Goal: Information Seeking & Learning: Learn about a topic

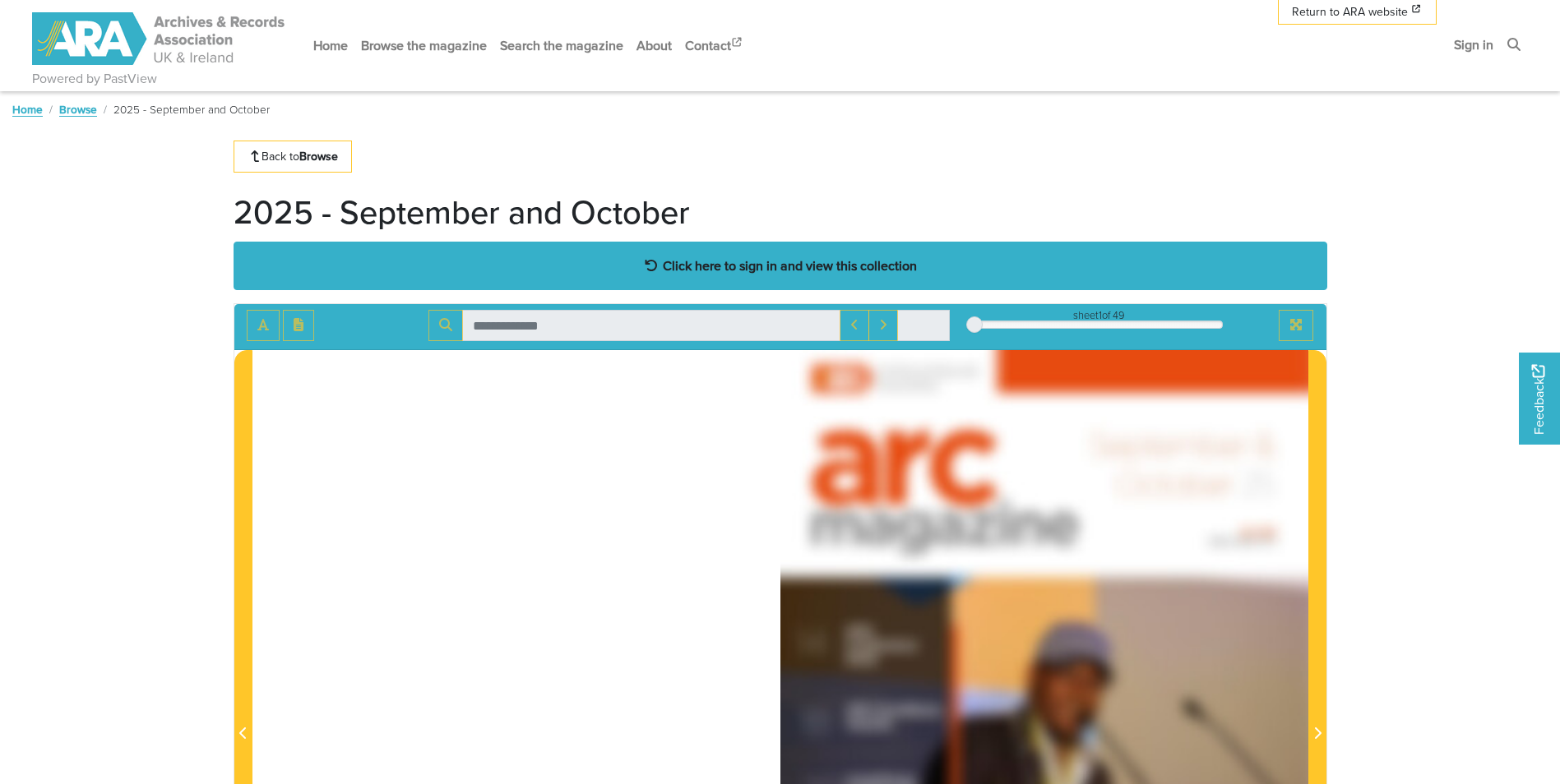
click at [772, 269] on strong "Click here to sign in and view this collection" at bounding box center [789, 265] width 254 height 18
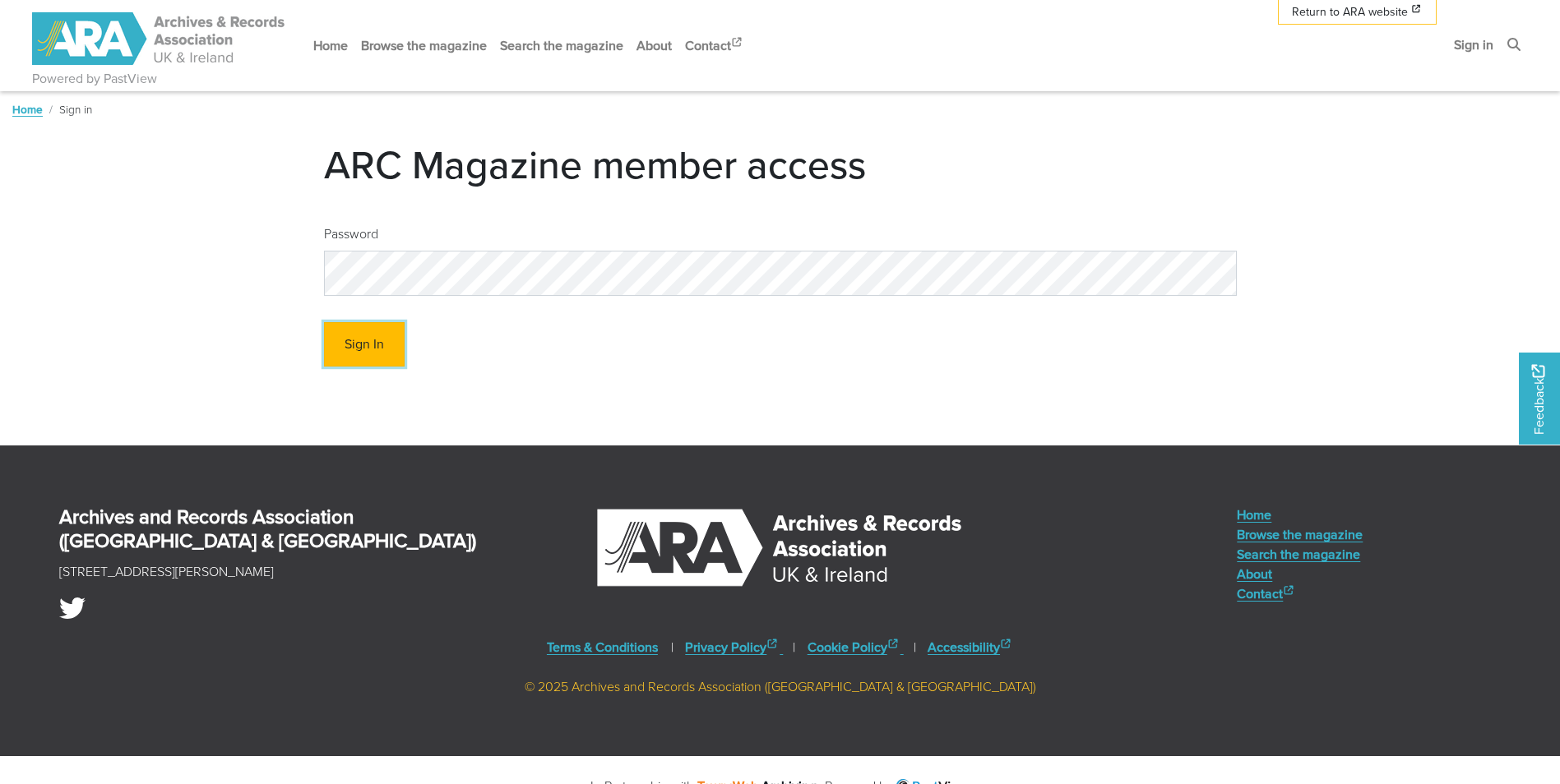
click at [359, 349] on button "Sign In" at bounding box center [365, 344] width 81 height 45
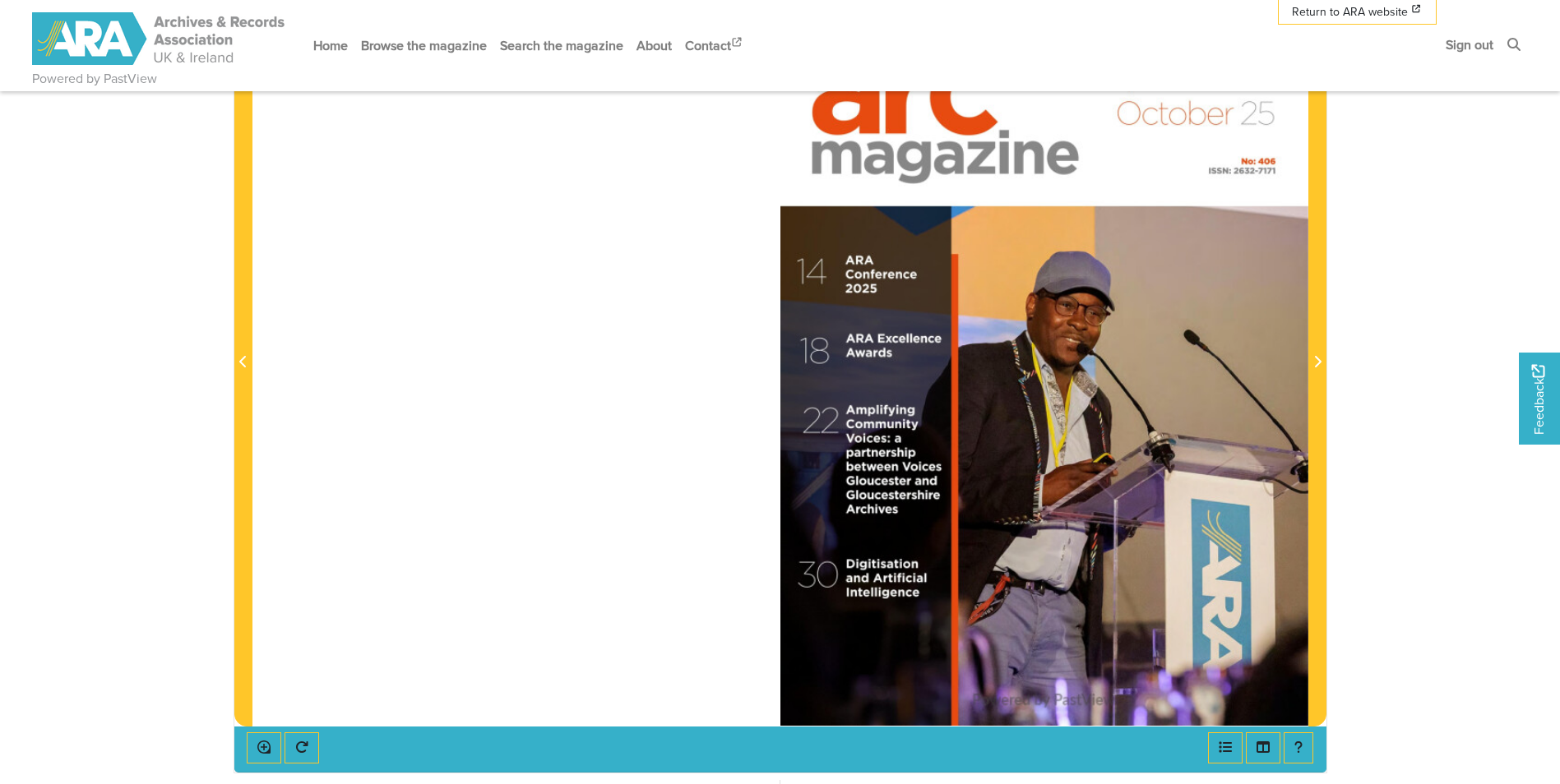
scroll to position [329, 0]
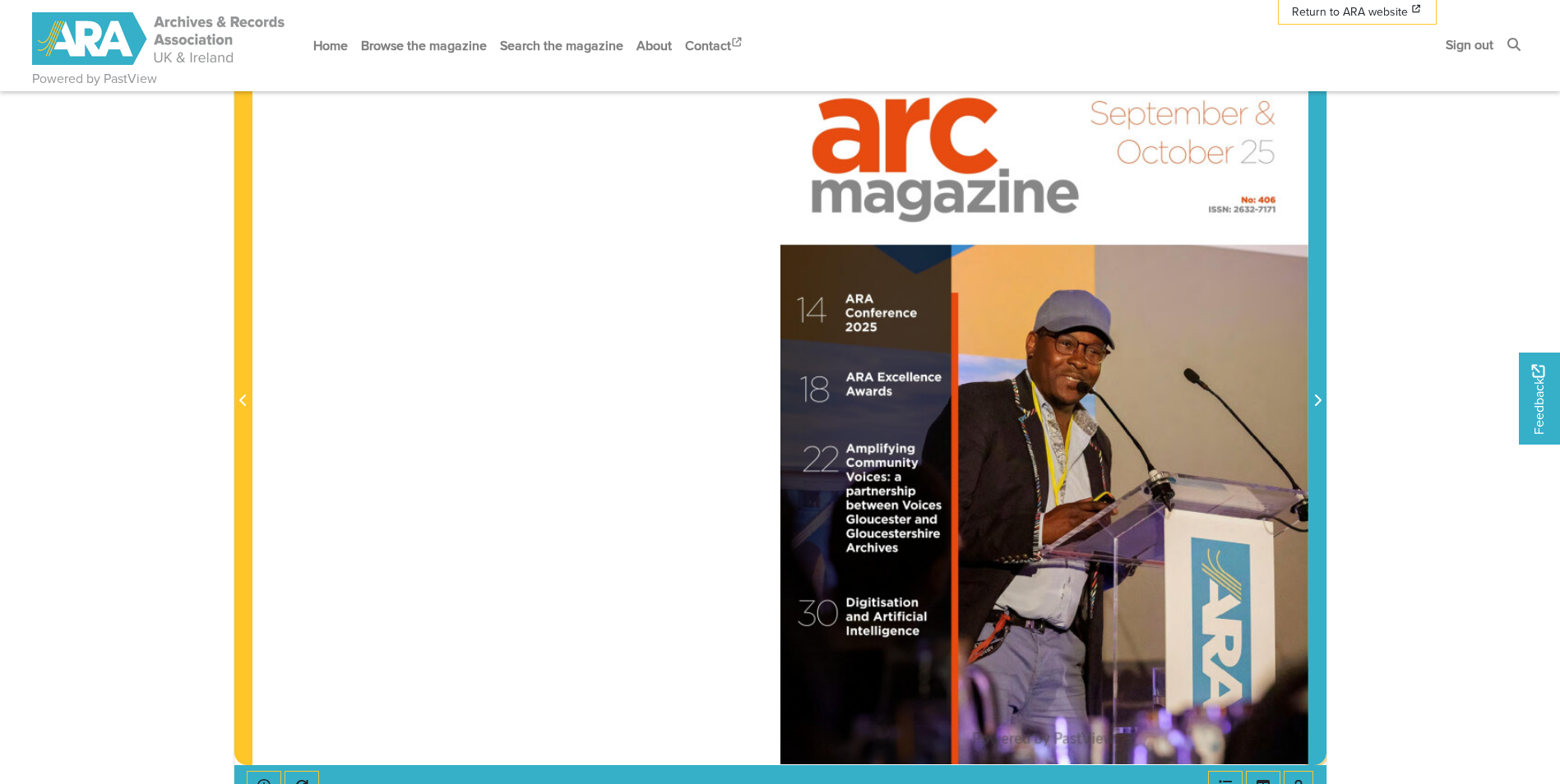
click at [1313, 407] on icon "Next Page" at bounding box center [1317, 400] width 9 height 14
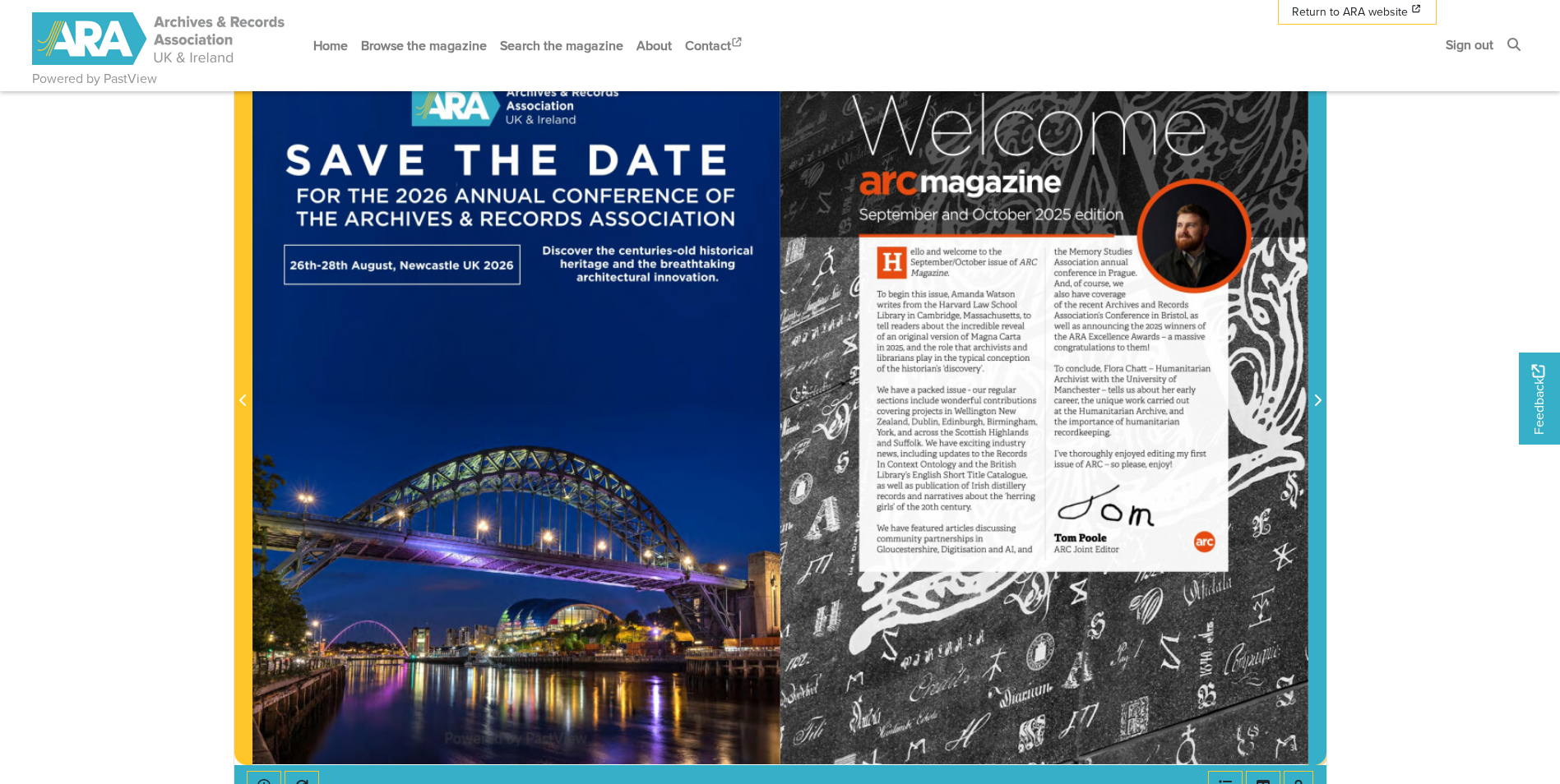
click at [1313, 407] on icon "Next Page" at bounding box center [1317, 400] width 9 height 14
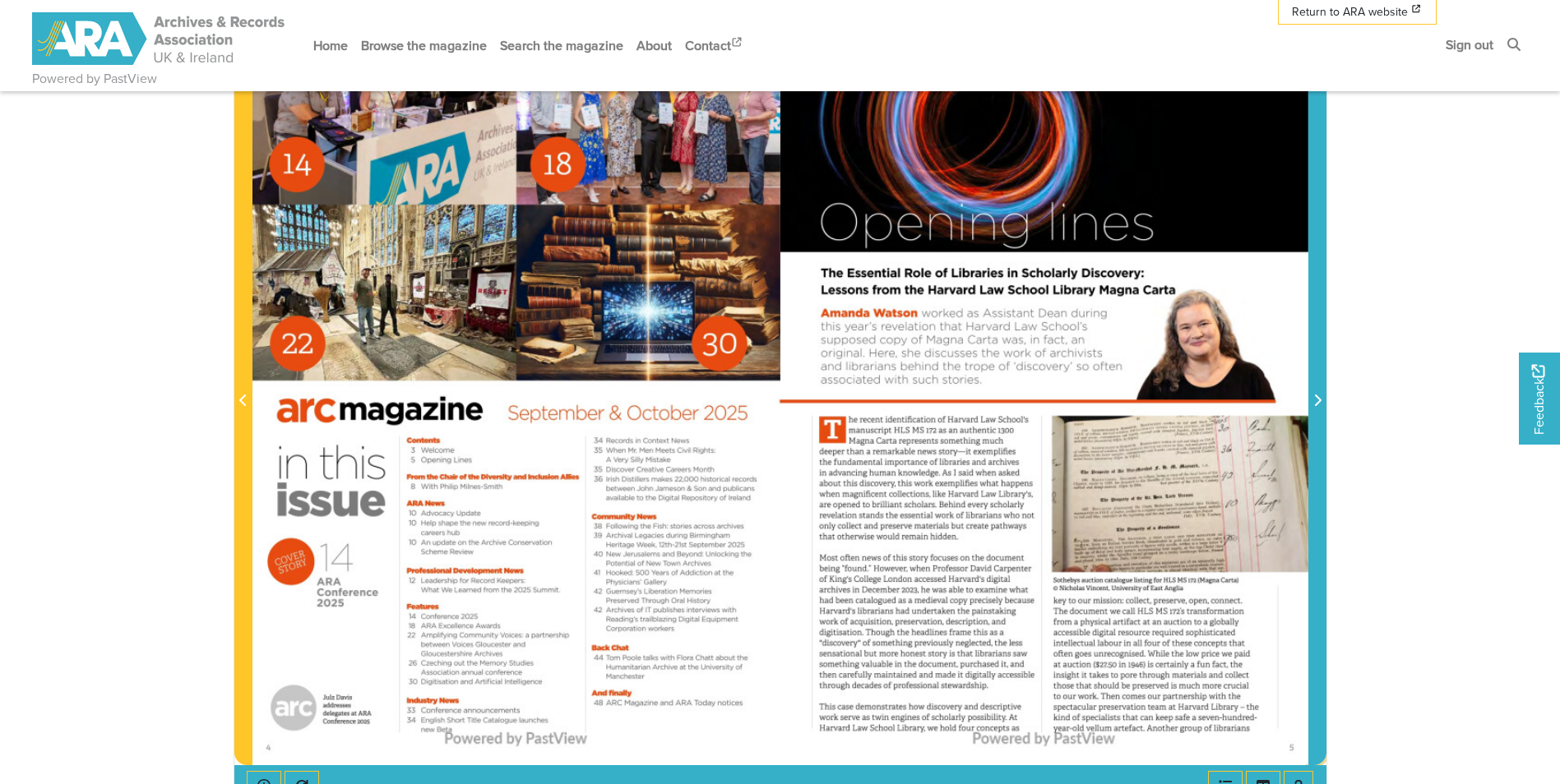
click at [1314, 434] on span "Next Page" at bounding box center [1317, 392] width 16 height 744
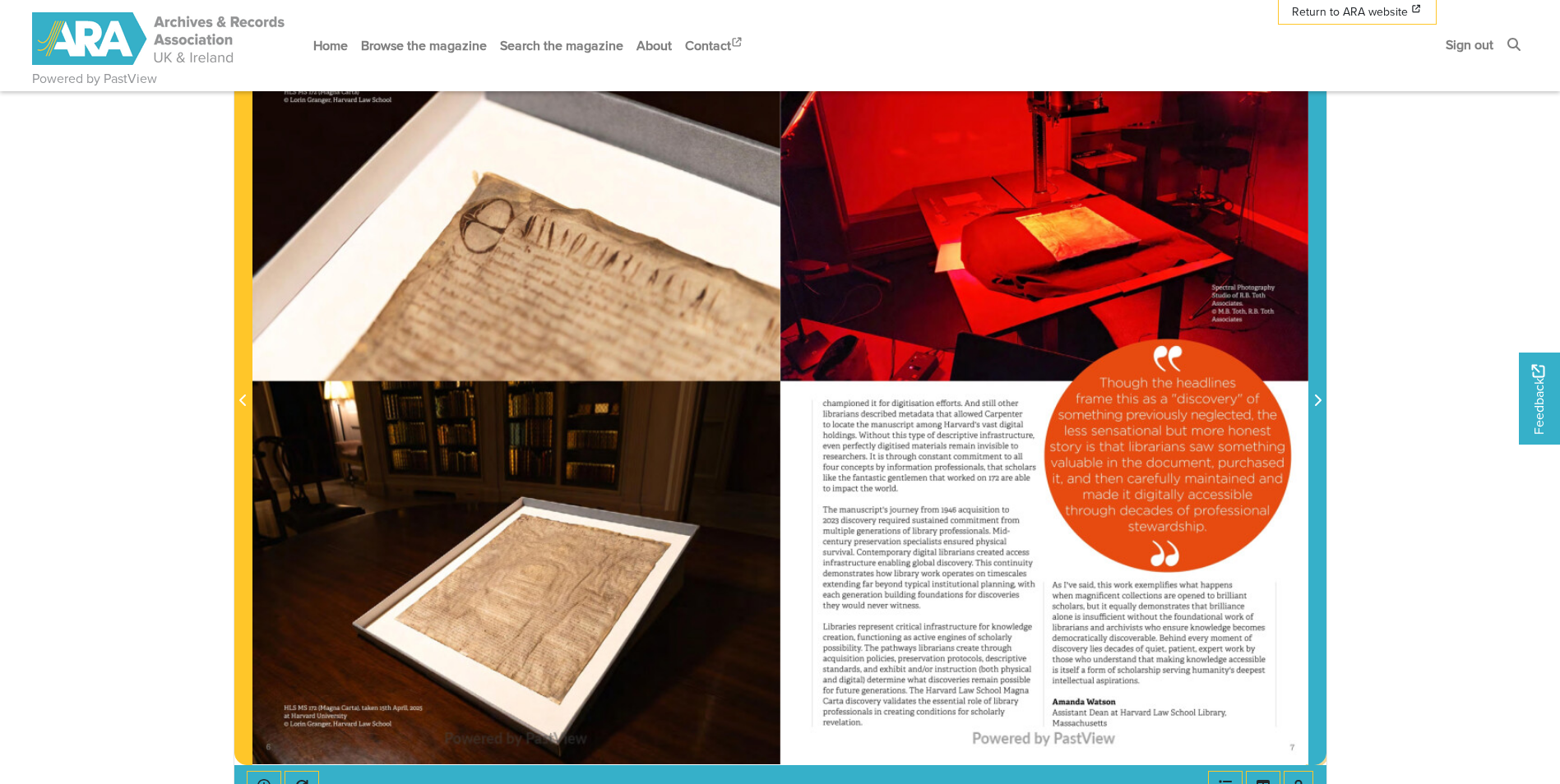
click at [1314, 434] on span "Next Page" at bounding box center [1317, 392] width 16 height 744
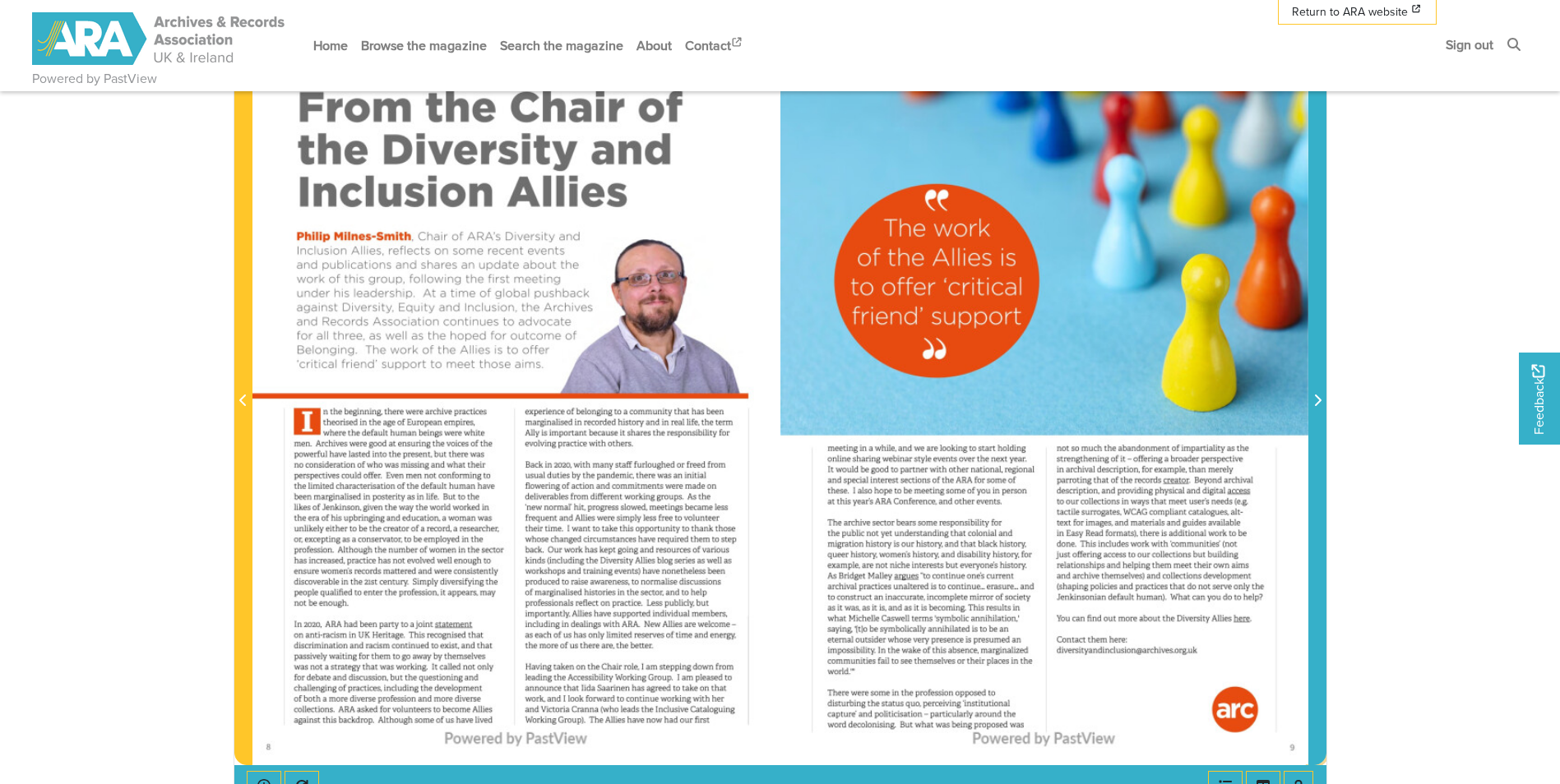
click at [1314, 434] on span "Next Page" at bounding box center [1317, 392] width 16 height 744
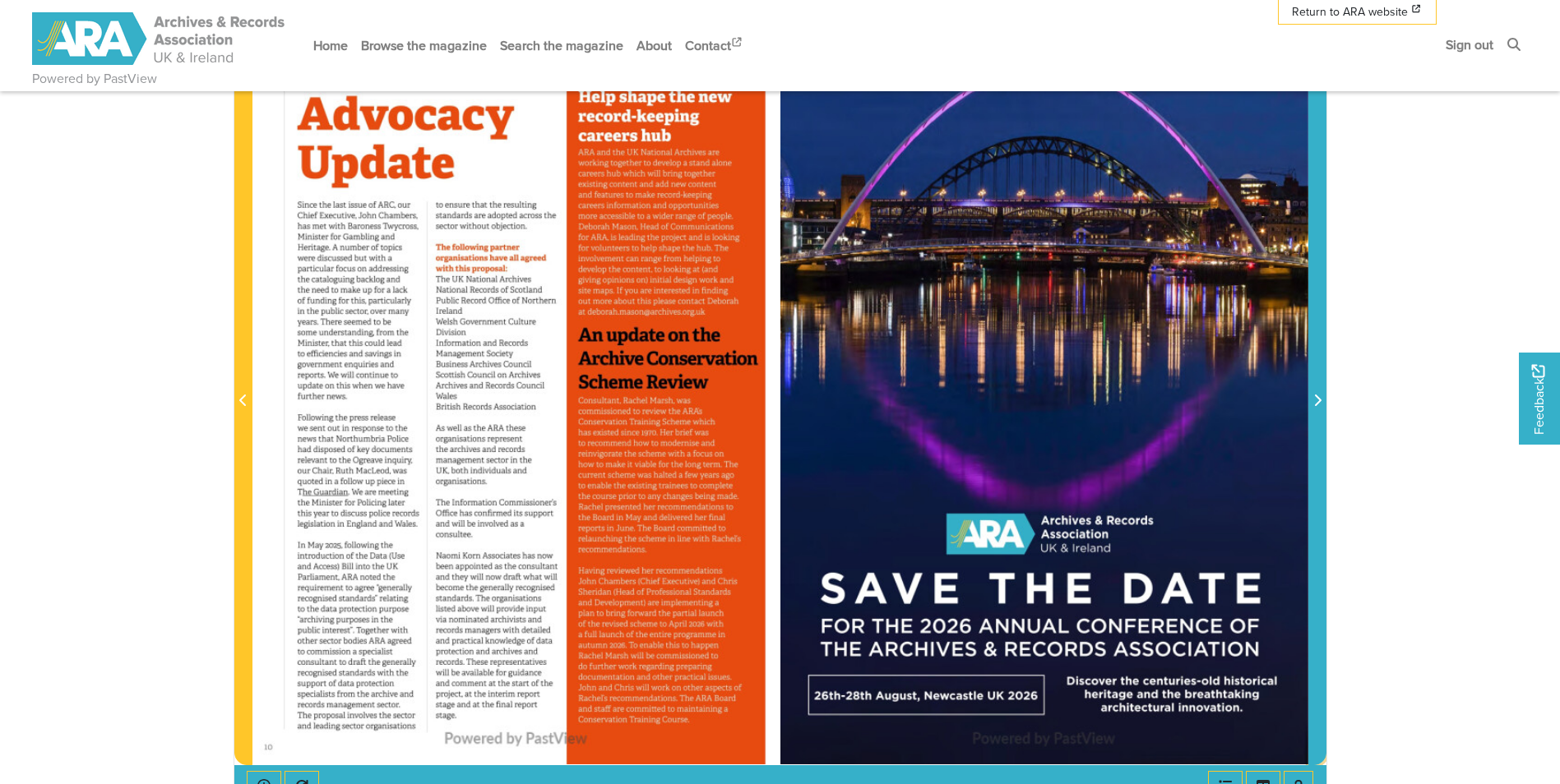
click at [1314, 434] on span "Next Page" at bounding box center [1317, 392] width 16 height 744
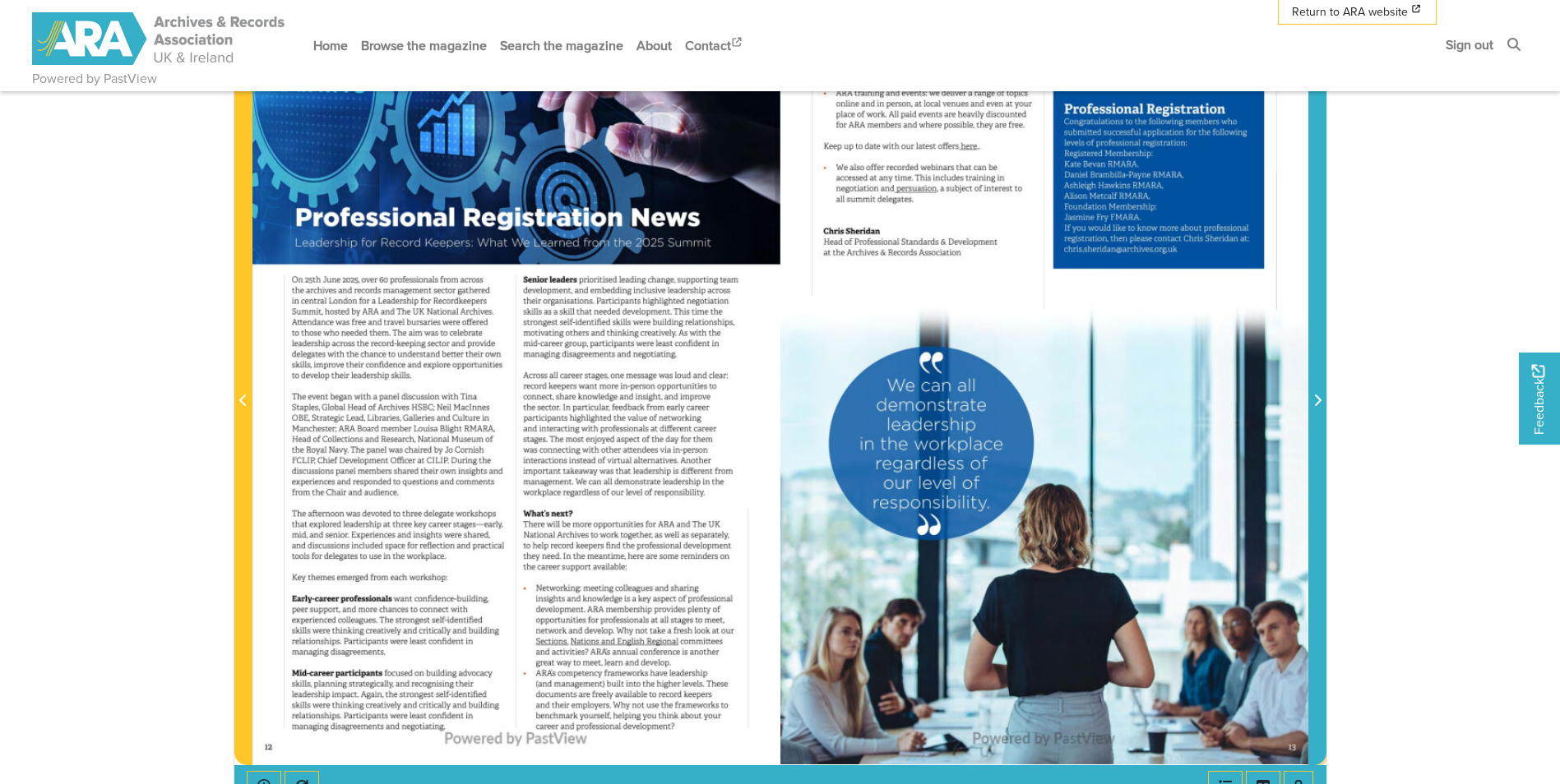
click at [1314, 434] on span "Next Page" at bounding box center [1317, 392] width 16 height 744
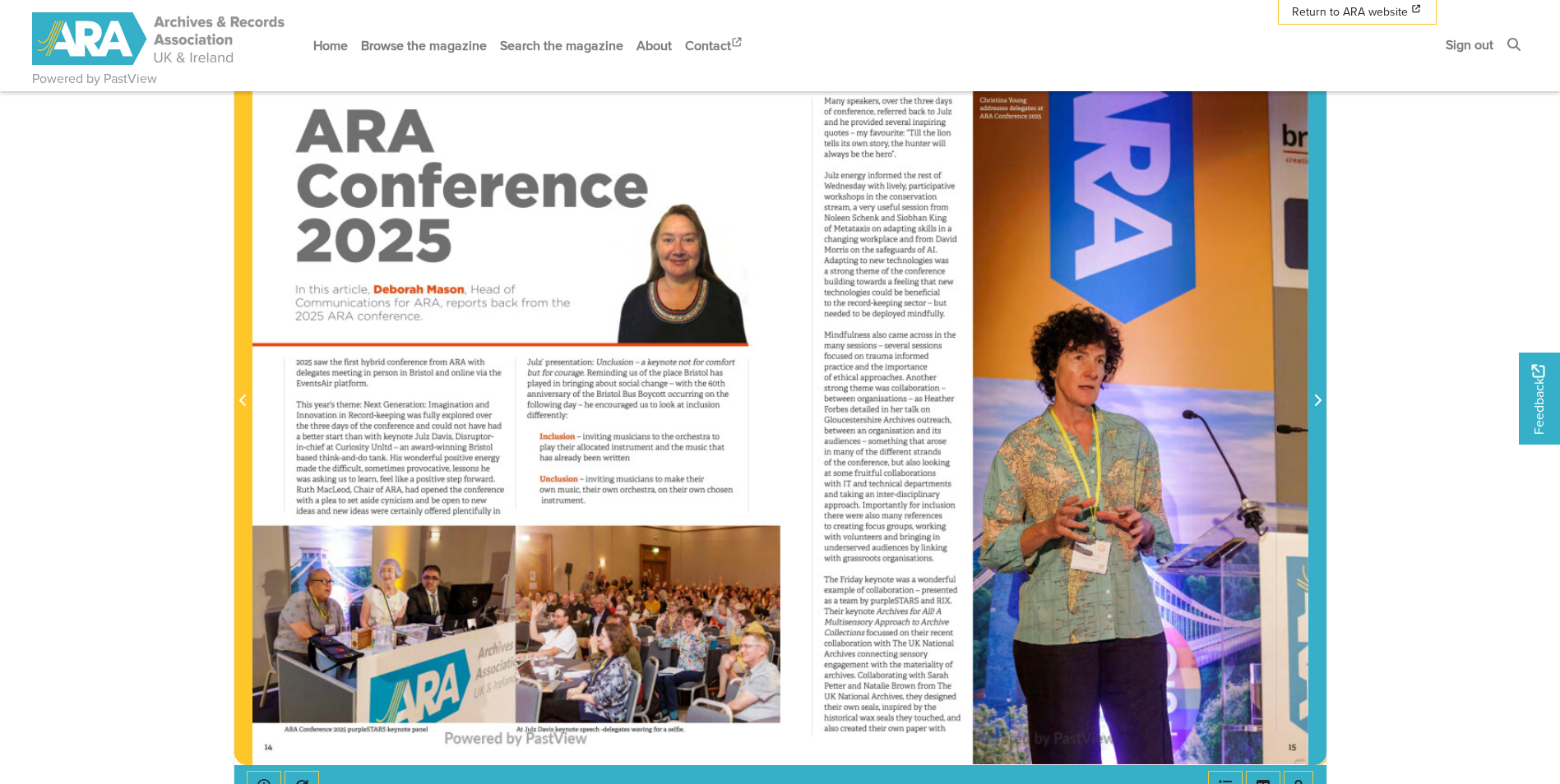
click at [1315, 435] on span "Next Page" at bounding box center [1317, 392] width 16 height 744
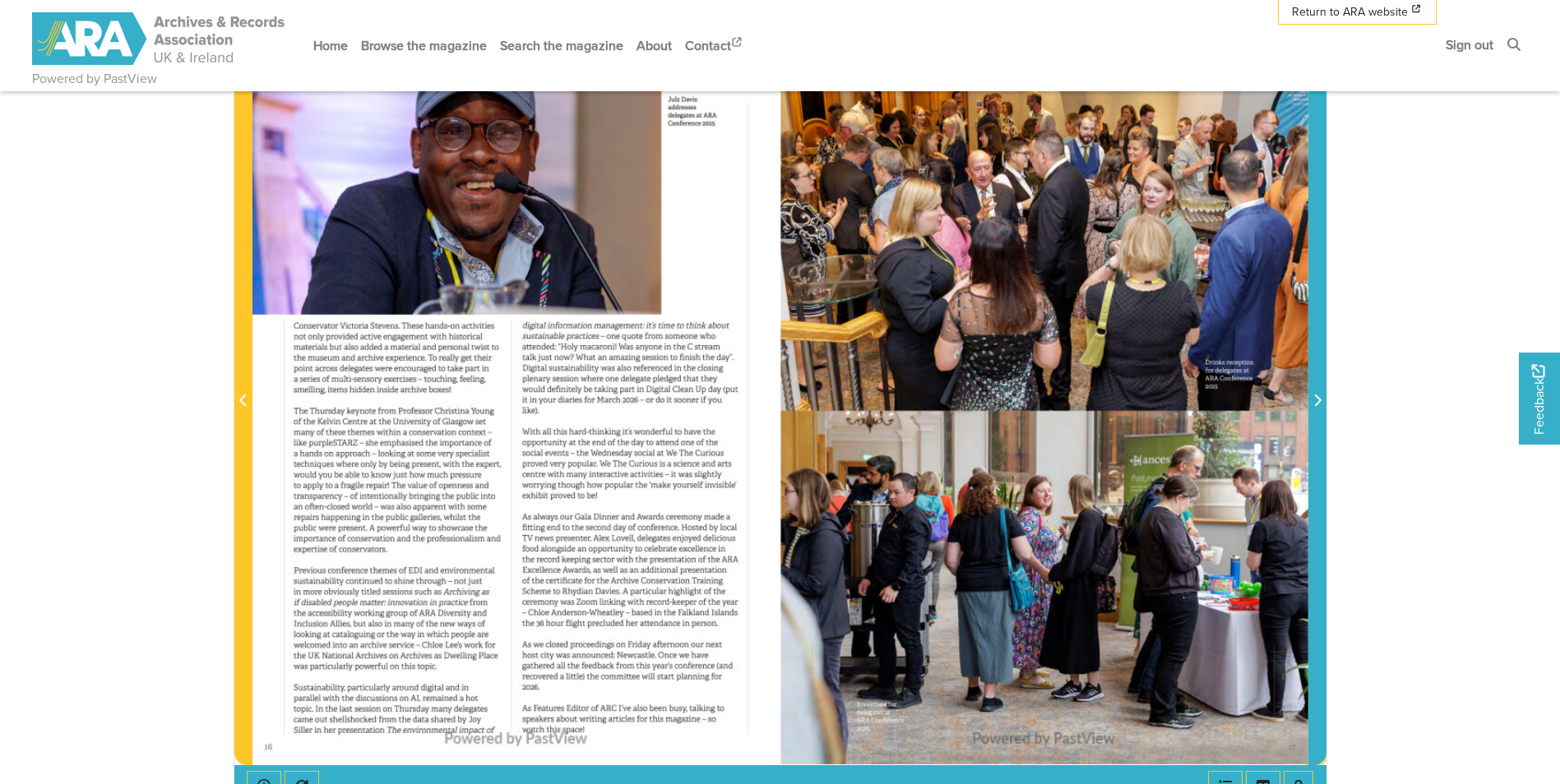
click at [1315, 435] on span "Next Page" at bounding box center [1317, 392] width 16 height 744
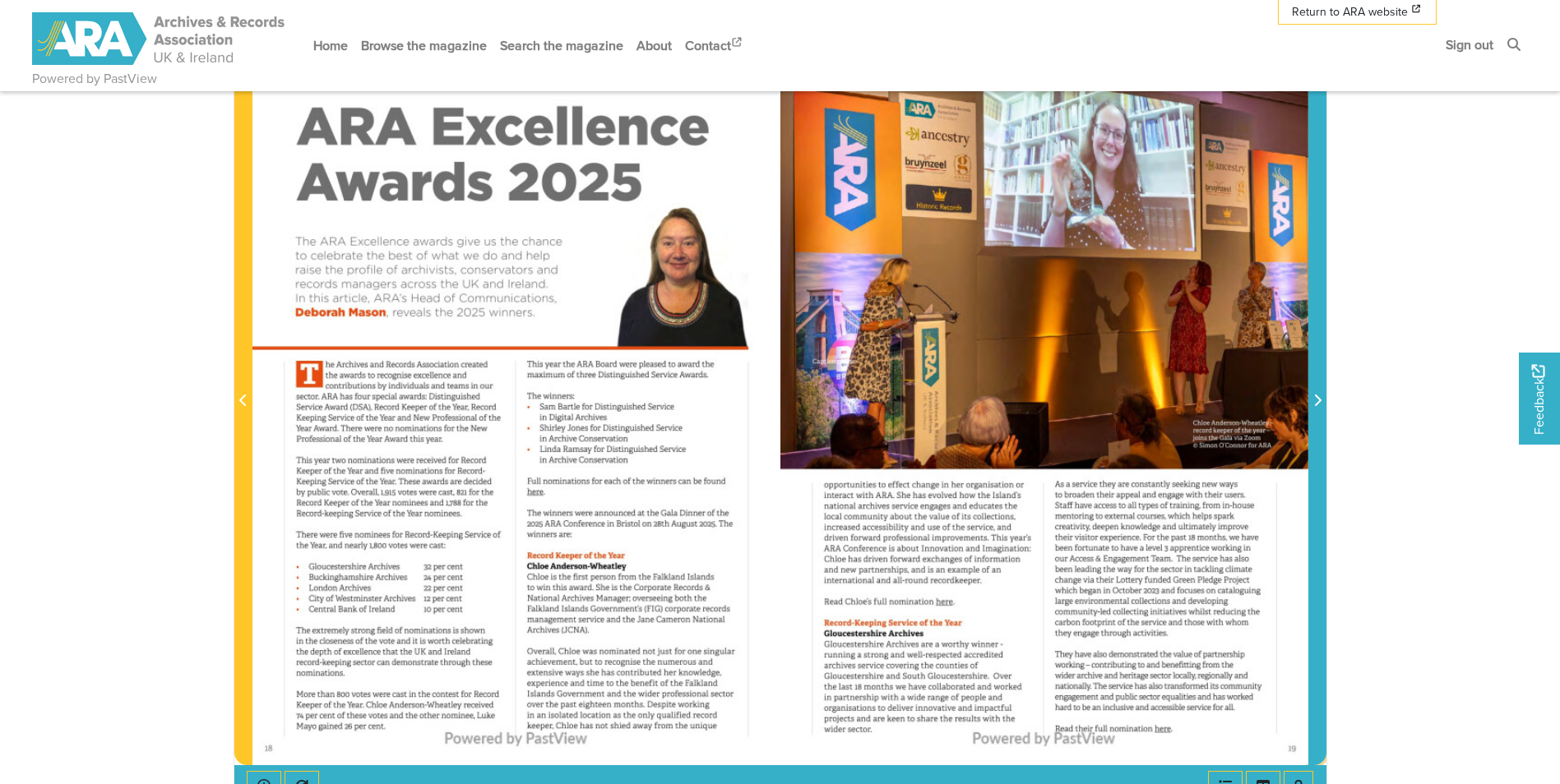
click at [1315, 435] on span "Next Page" at bounding box center [1317, 392] width 16 height 744
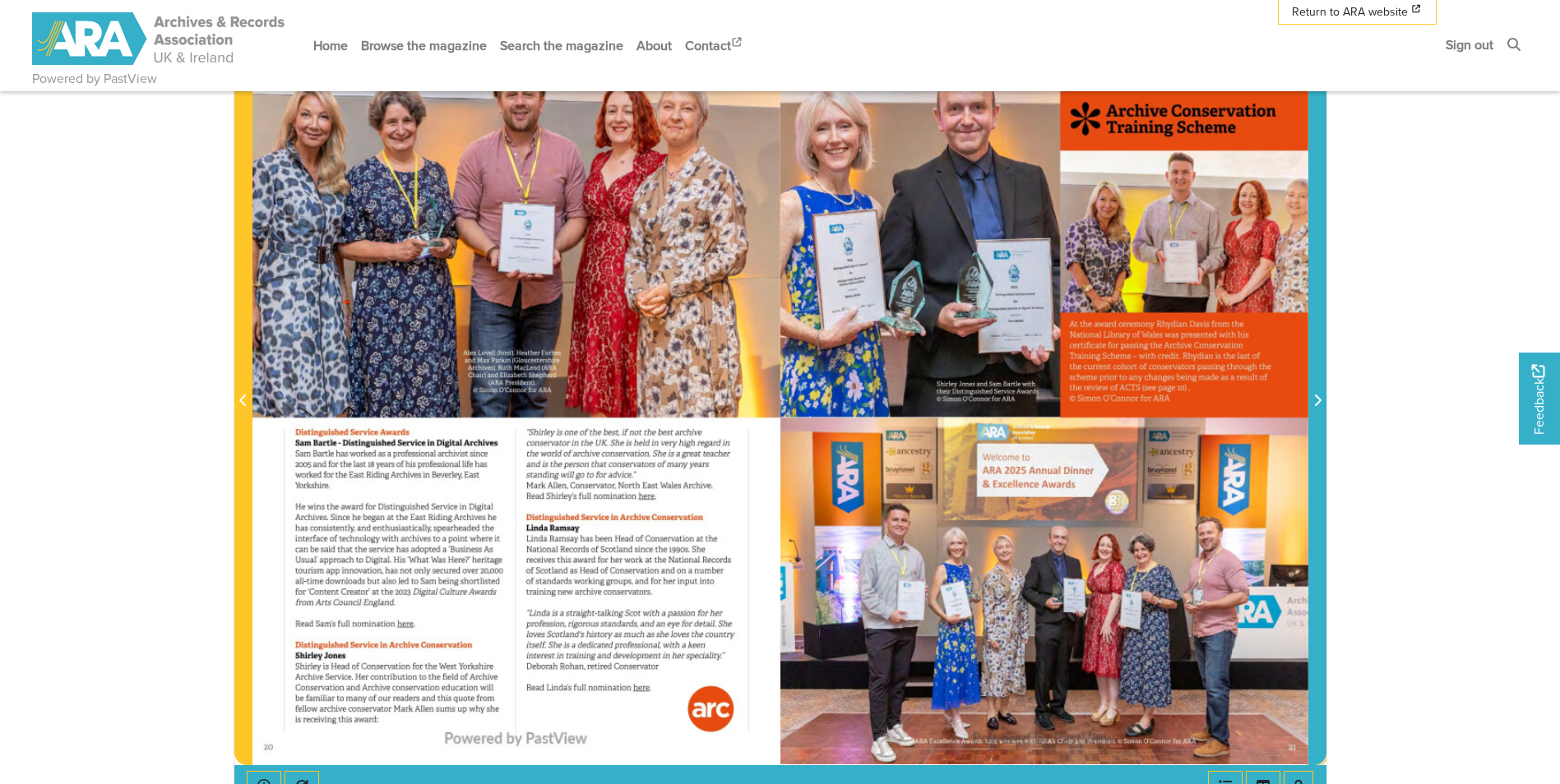
click at [1315, 435] on span "Next Page" at bounding box center [1317, 392] width 16 height 744
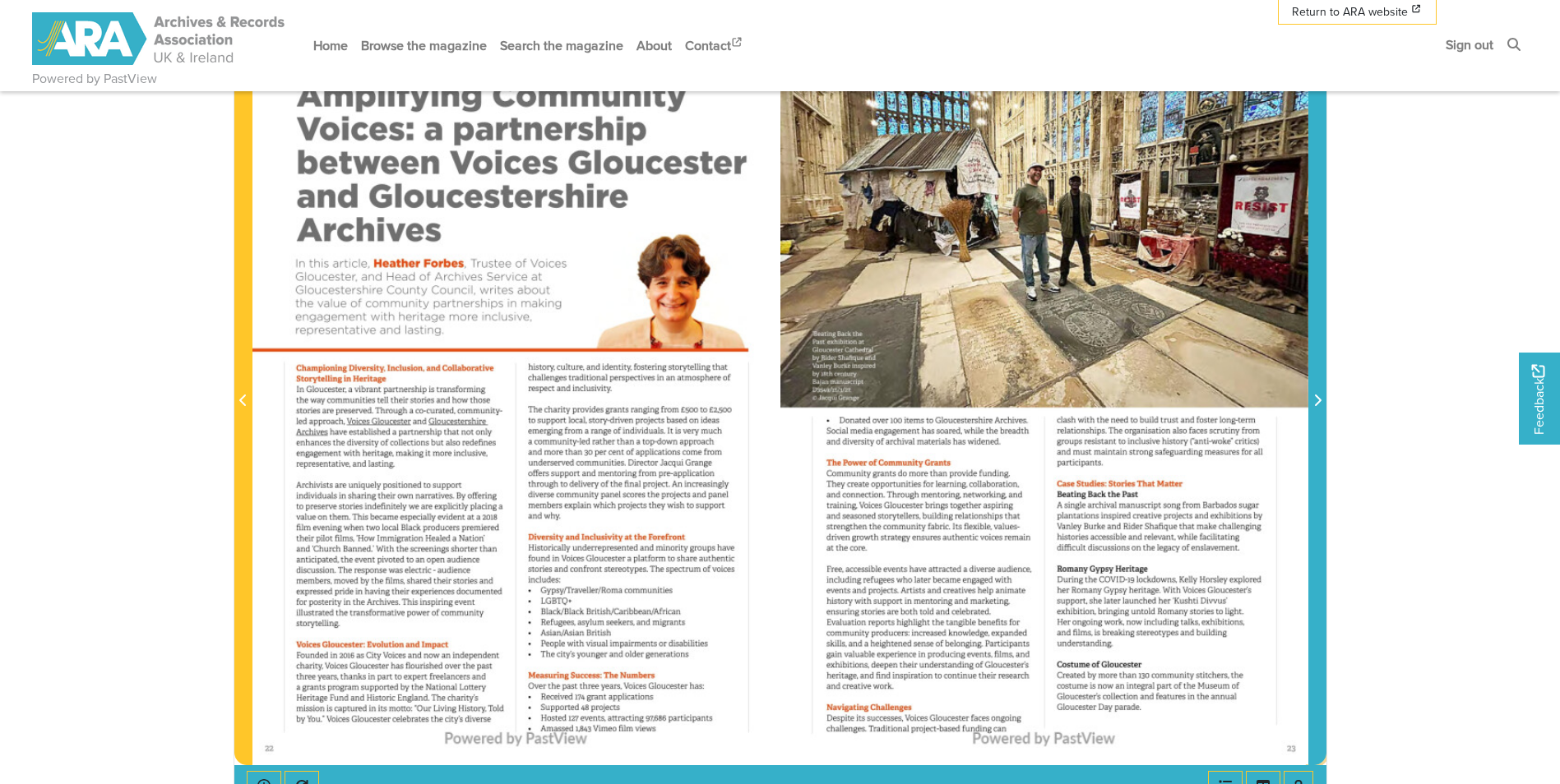
click at [1315, 435] on span "Next Page" at bounding box center [1317, 392] width 16 height 744
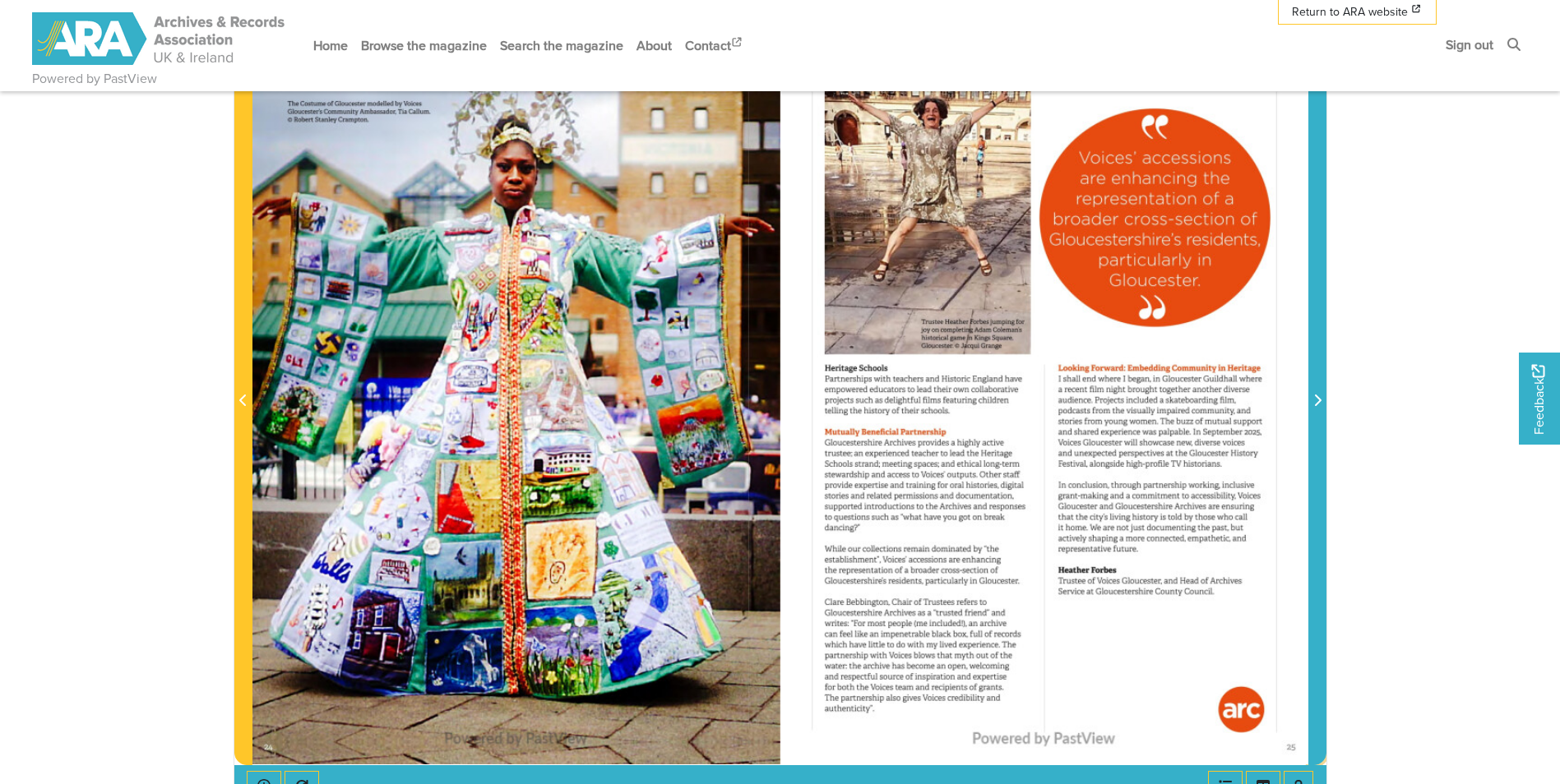
click at [1315, 435] on span "Next Page" at bounding box center [1317, 392] width 16 height 744
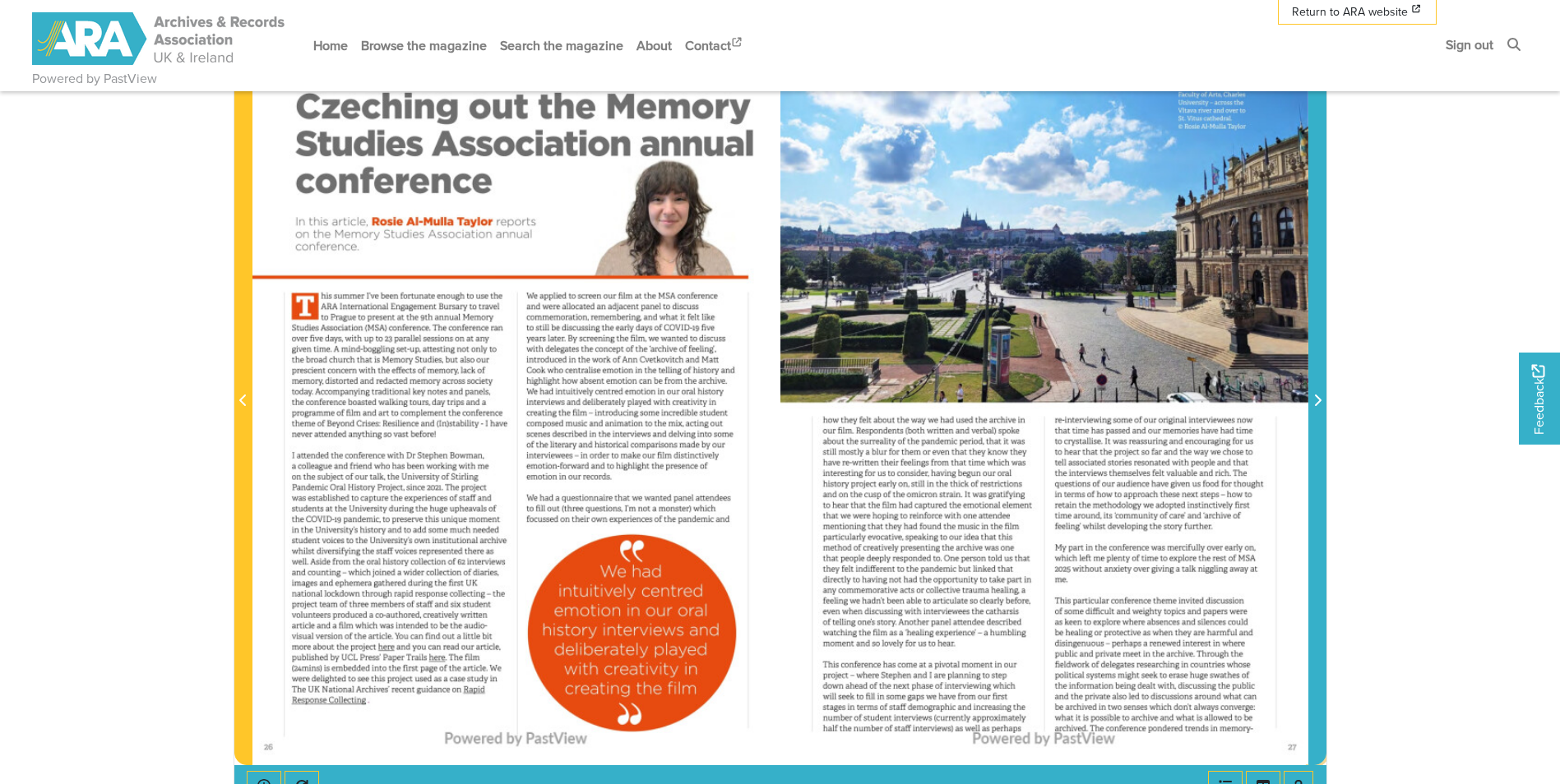
click at [1315, 435] on span "Next Page" at bounding box center [1317, 392] width 16 height 744
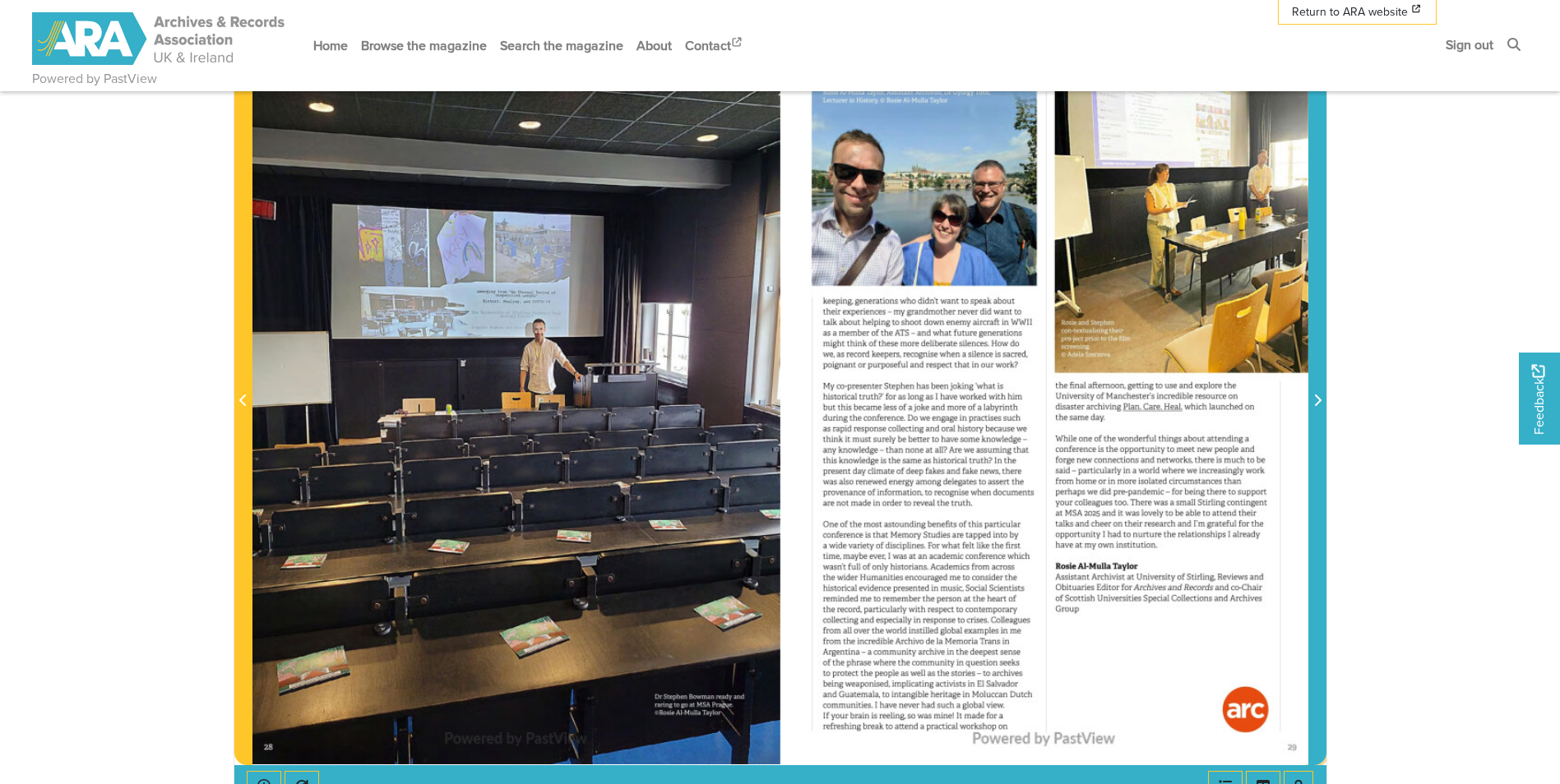
click at [1315, 435] on span "Next Page" at bounding box center [1317, 392] width 16 height 744
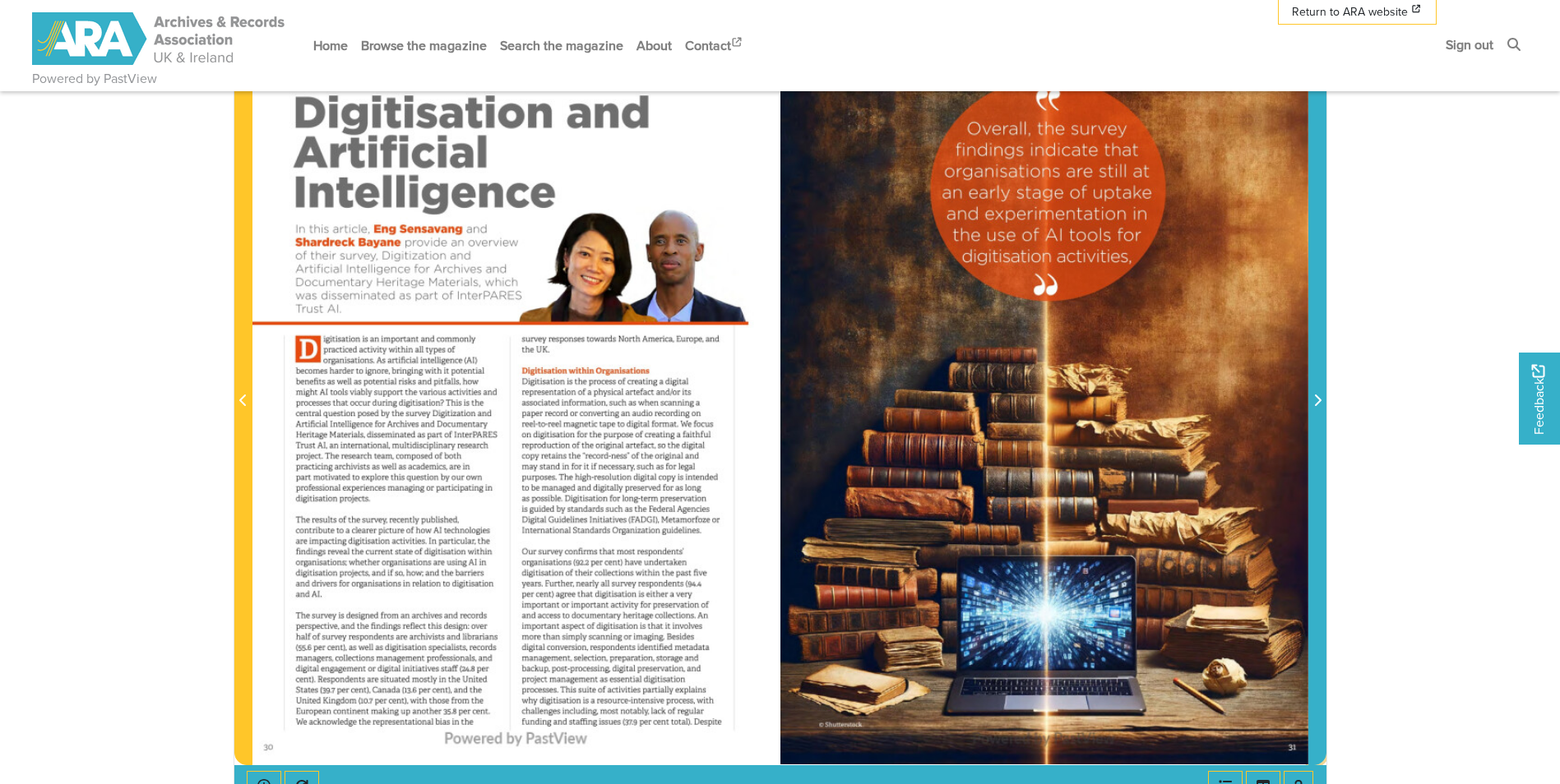
click at [1315, 435] on span "Next Page" at bounding box center [1317, 392] width 16 height 744
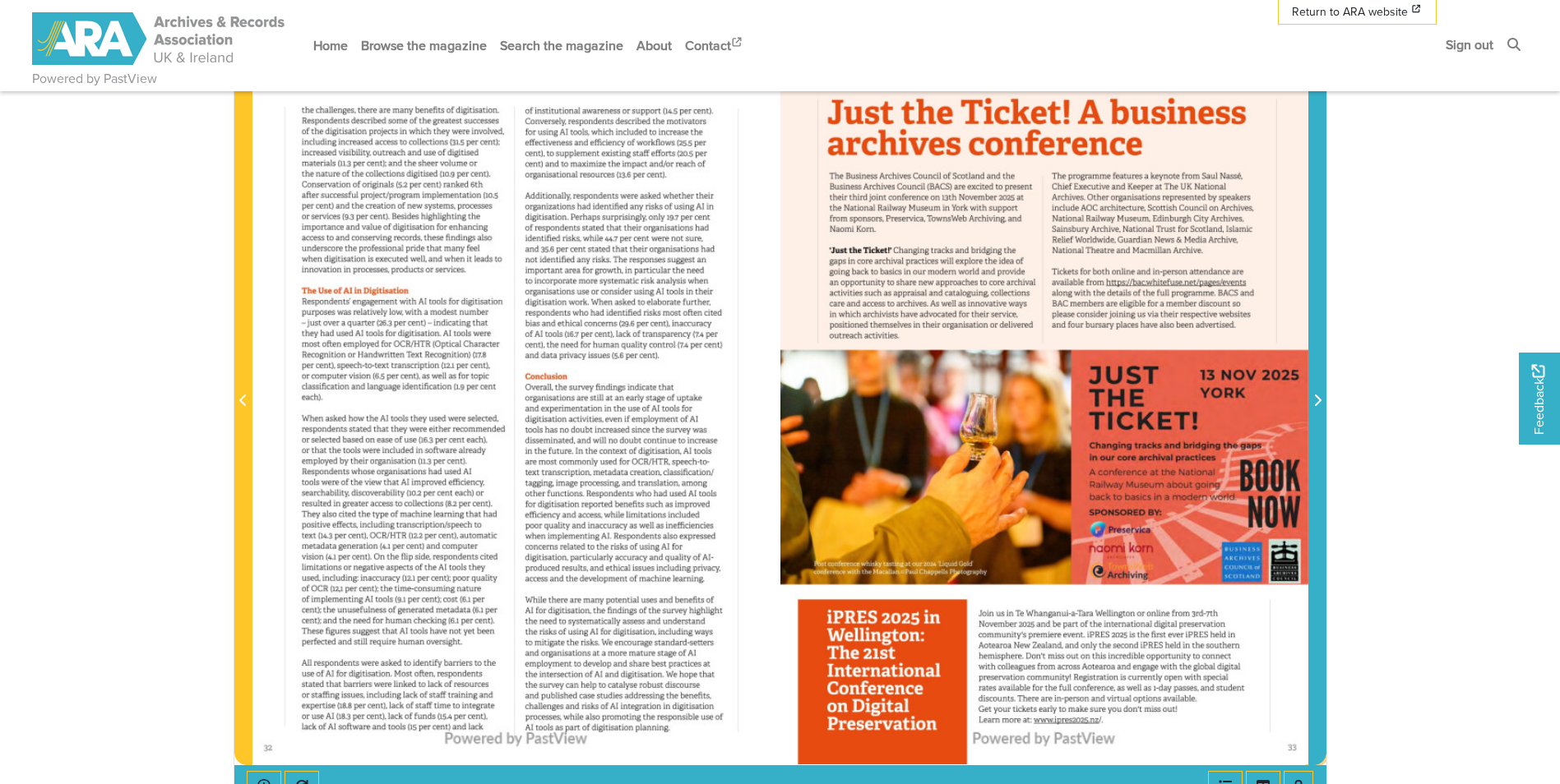
click at [1315, 435] on span "Next Page" at bounding box center [1317, 392] width 16 height 744
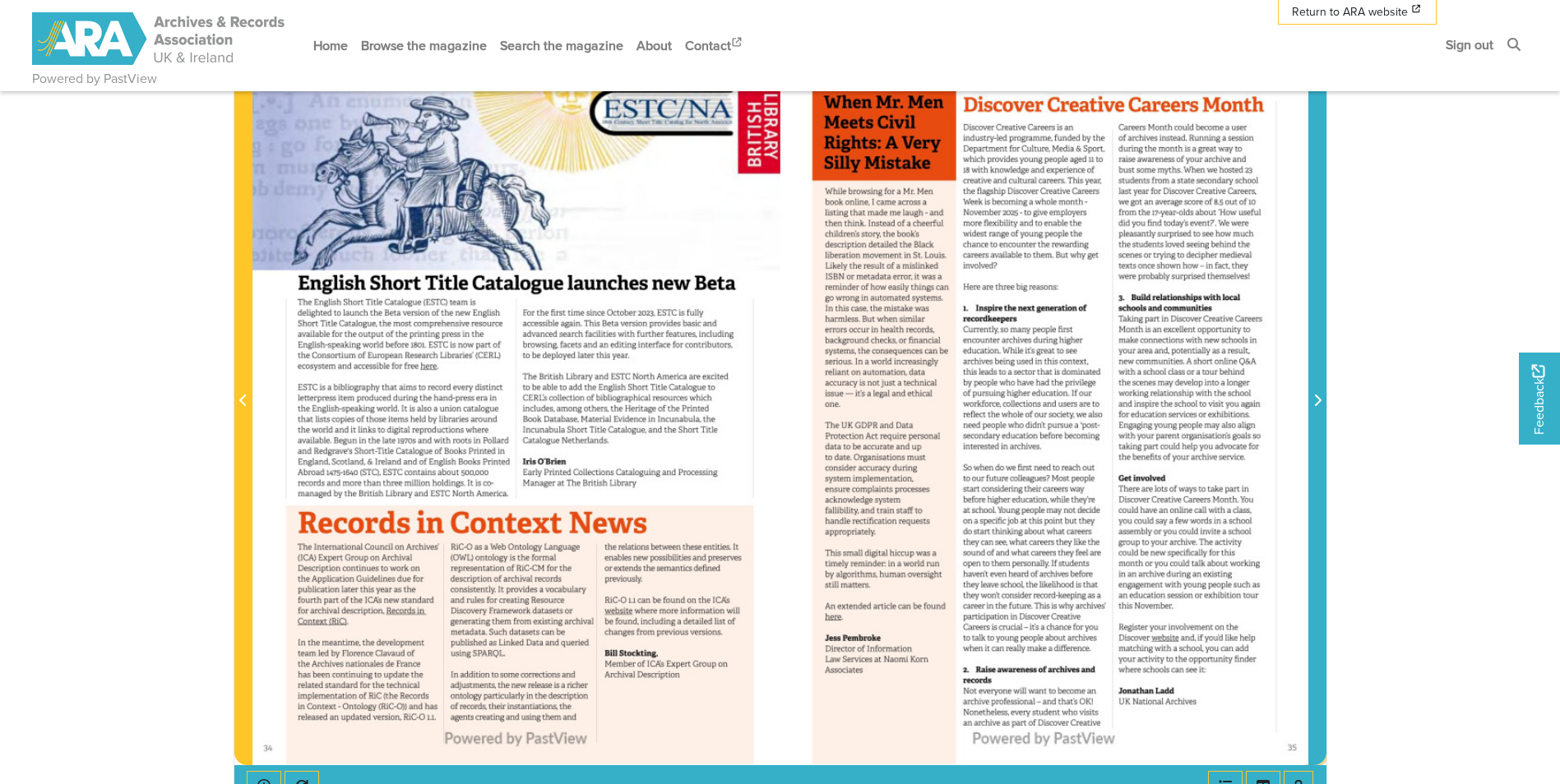
click at [1315, 435] on span "Next Page" at bounding box center [1317, 392] width 16 height 744
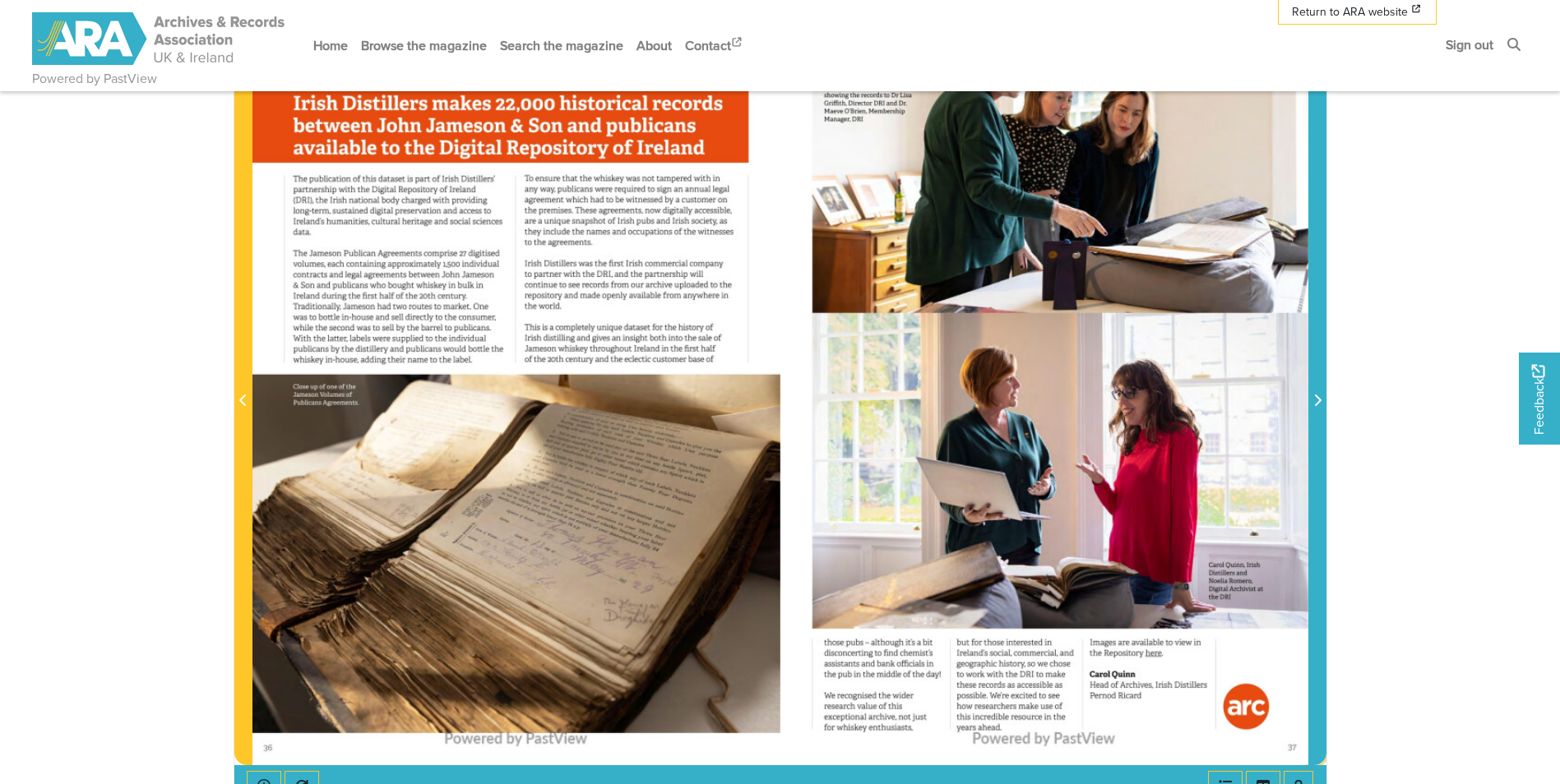
click at [1315, 435] on span "Next Page" at bounding box center [1317, 392] width 16 height 744
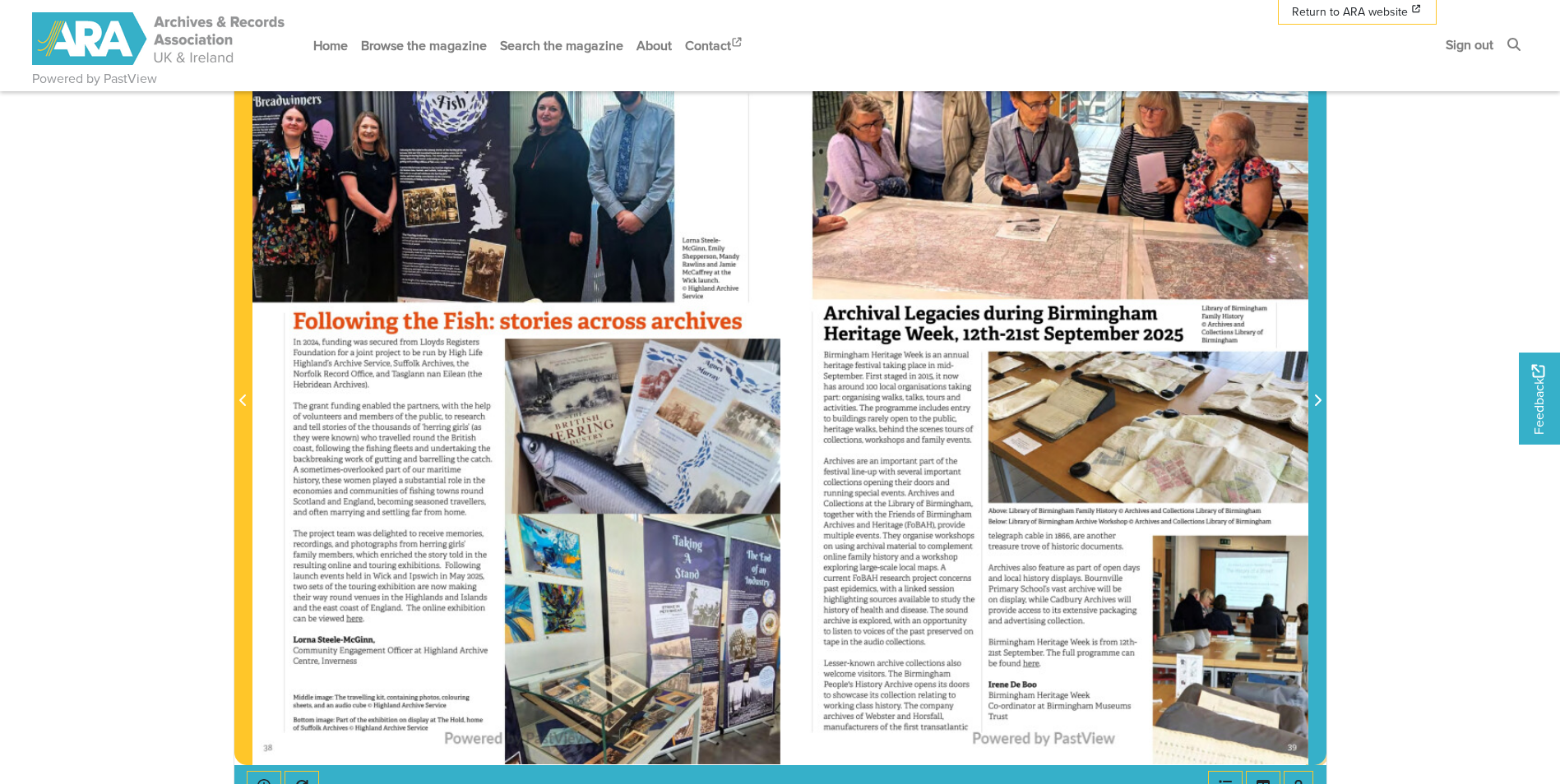
click at [1315, 435] on span "Next Page" at bounding box center [1317, 392] width 16 height 744
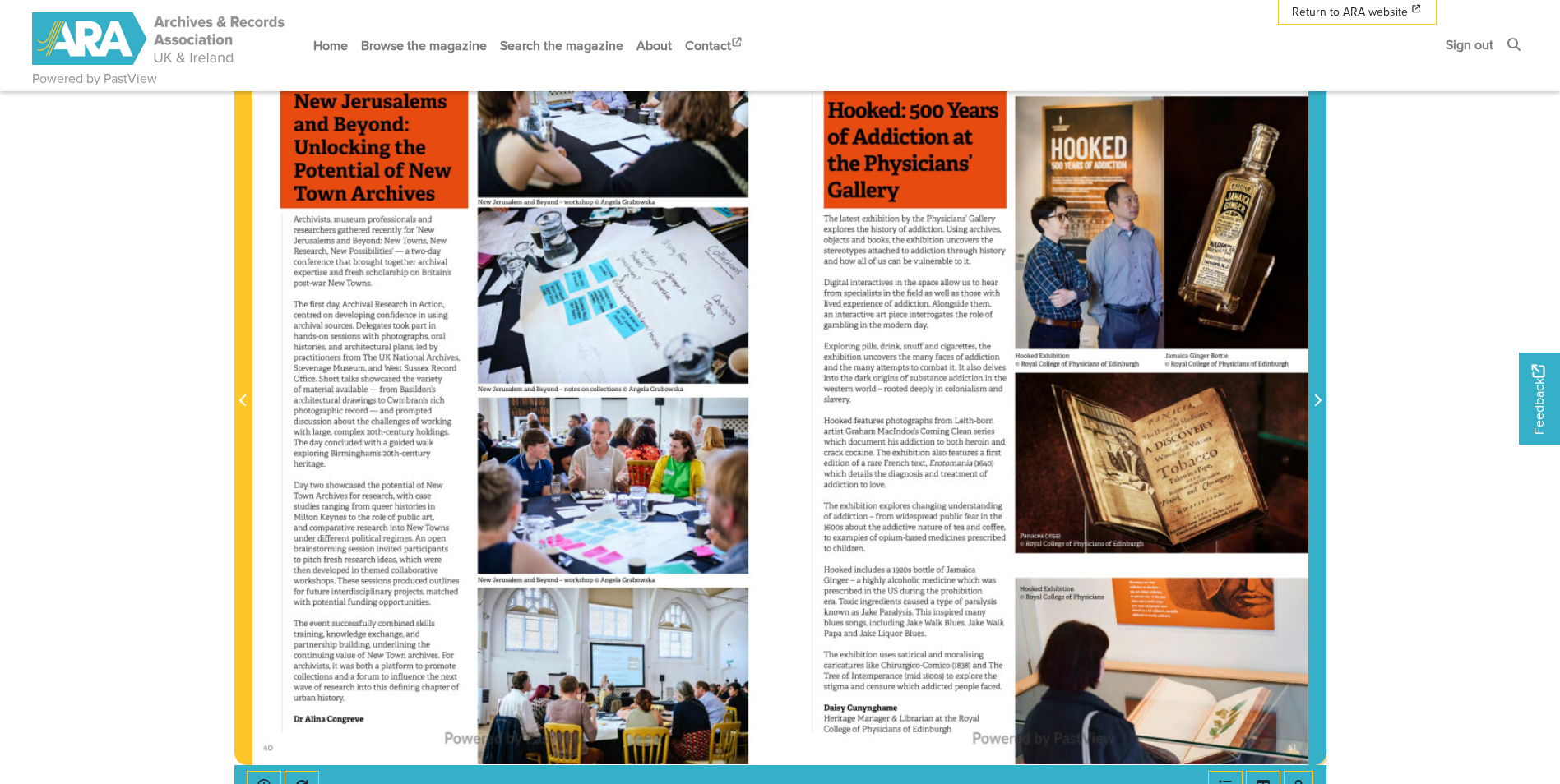
click at [1315, 435] on span "Next Page" at bounding box center [1317, 392] width 16 height 744
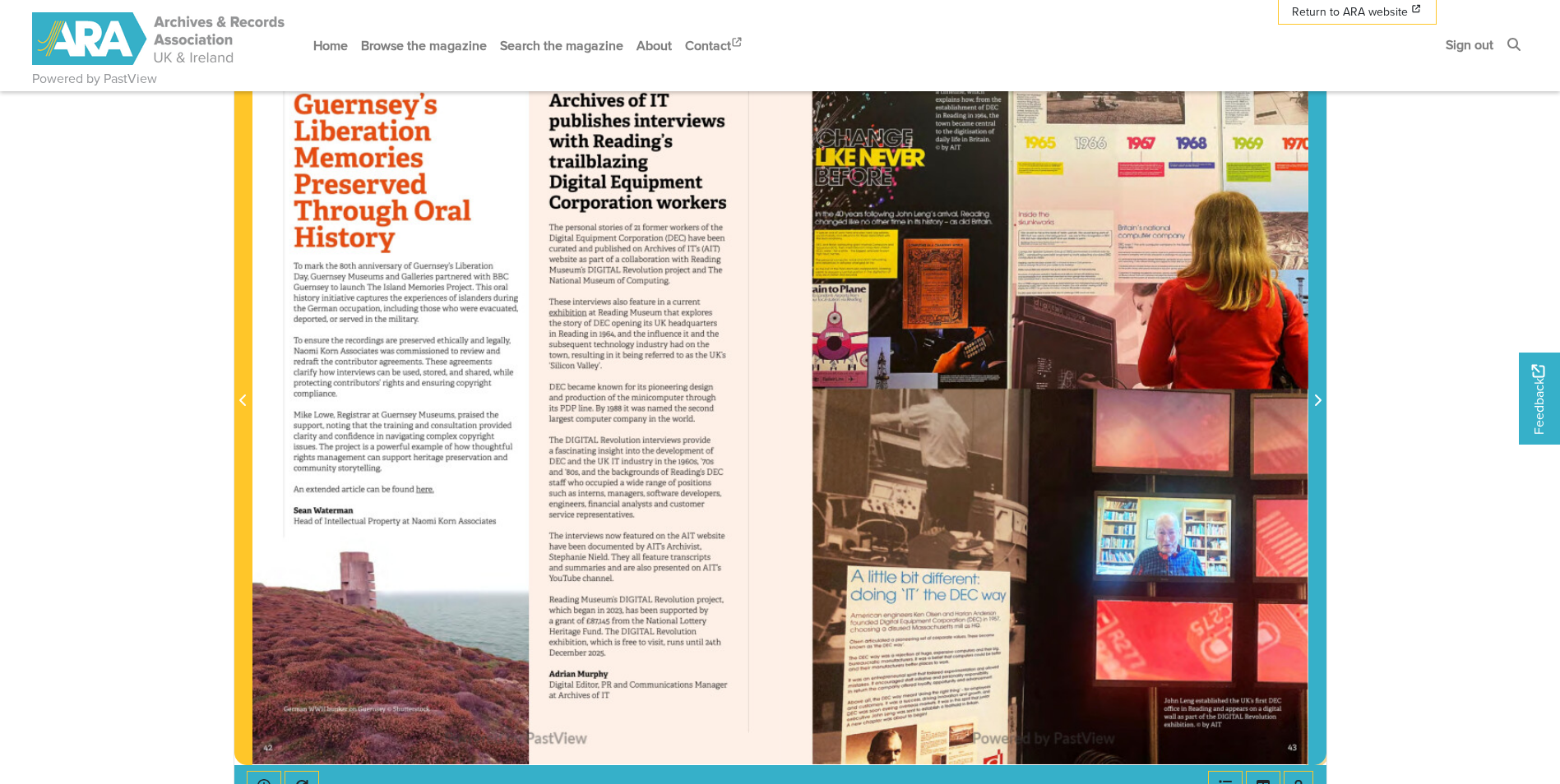
click at [1315, 435] on span "Next Page" at bounding box center [1317, 392] width 16 height 744
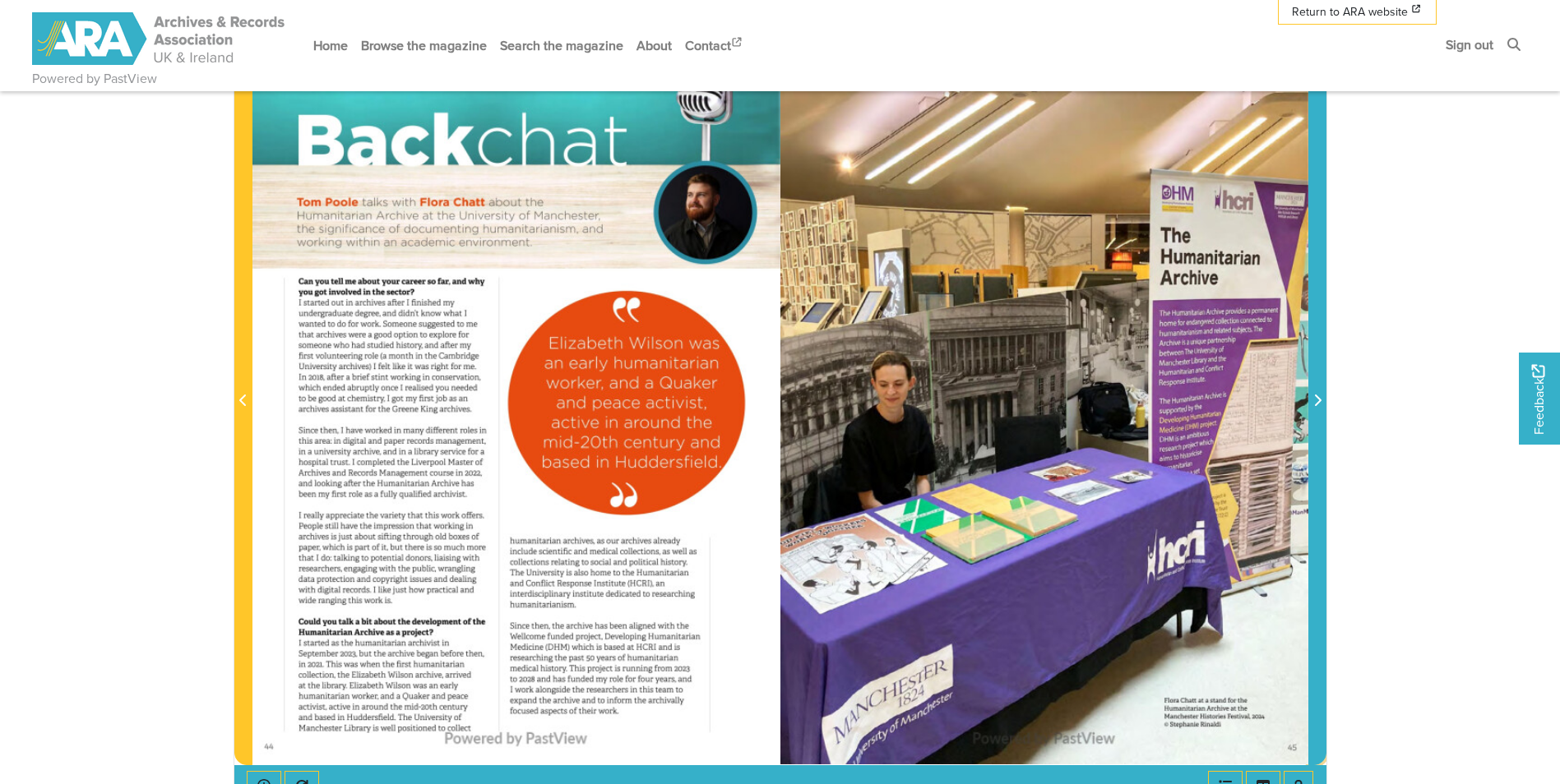
click at [1315, 435] on span "Next Page" at bounding box center [1317, 392] width 16 height 744
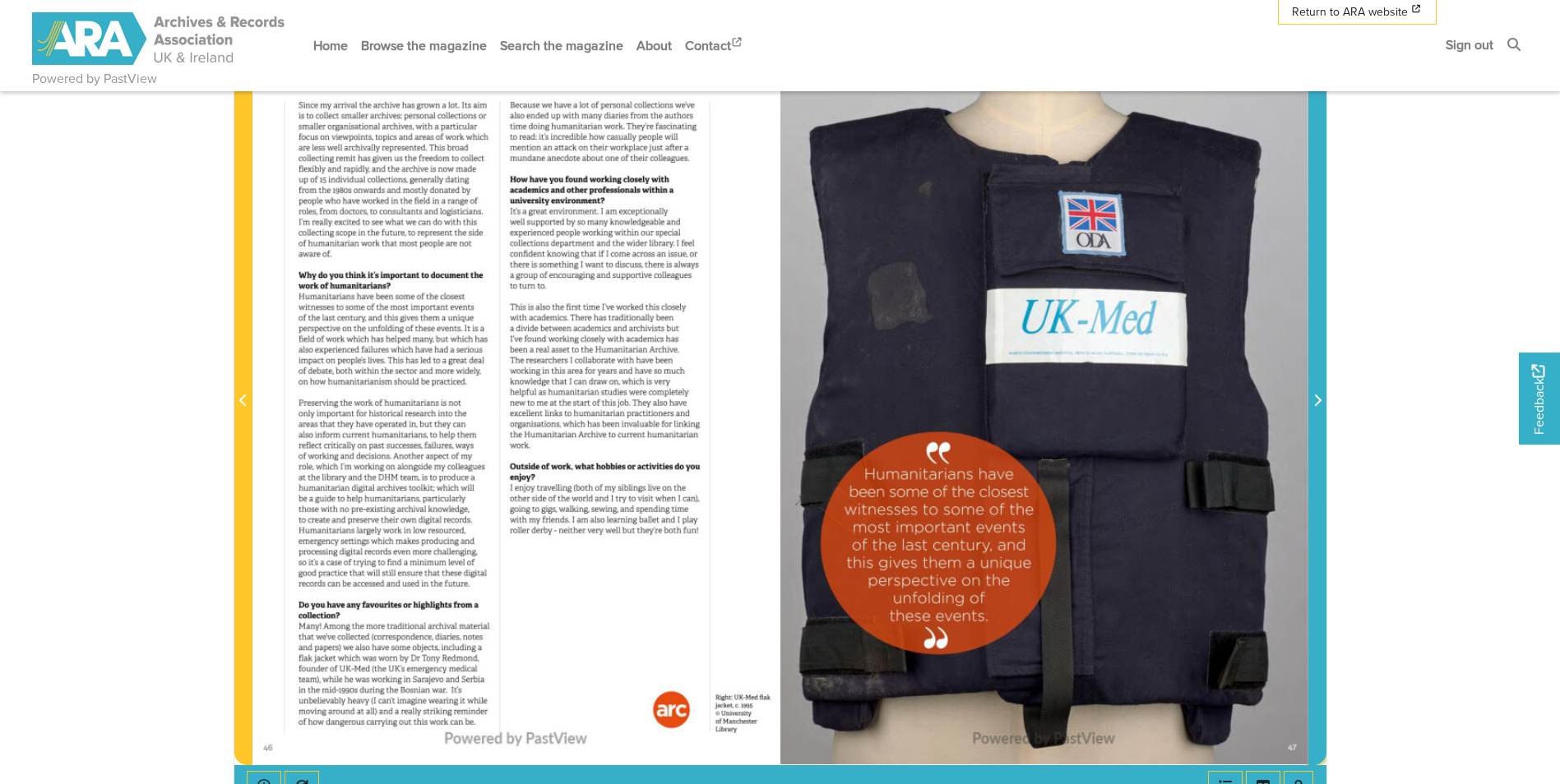
click at [1315, 435] on span "Next Page" at bounding box center [1317, 392] width 16 height 744
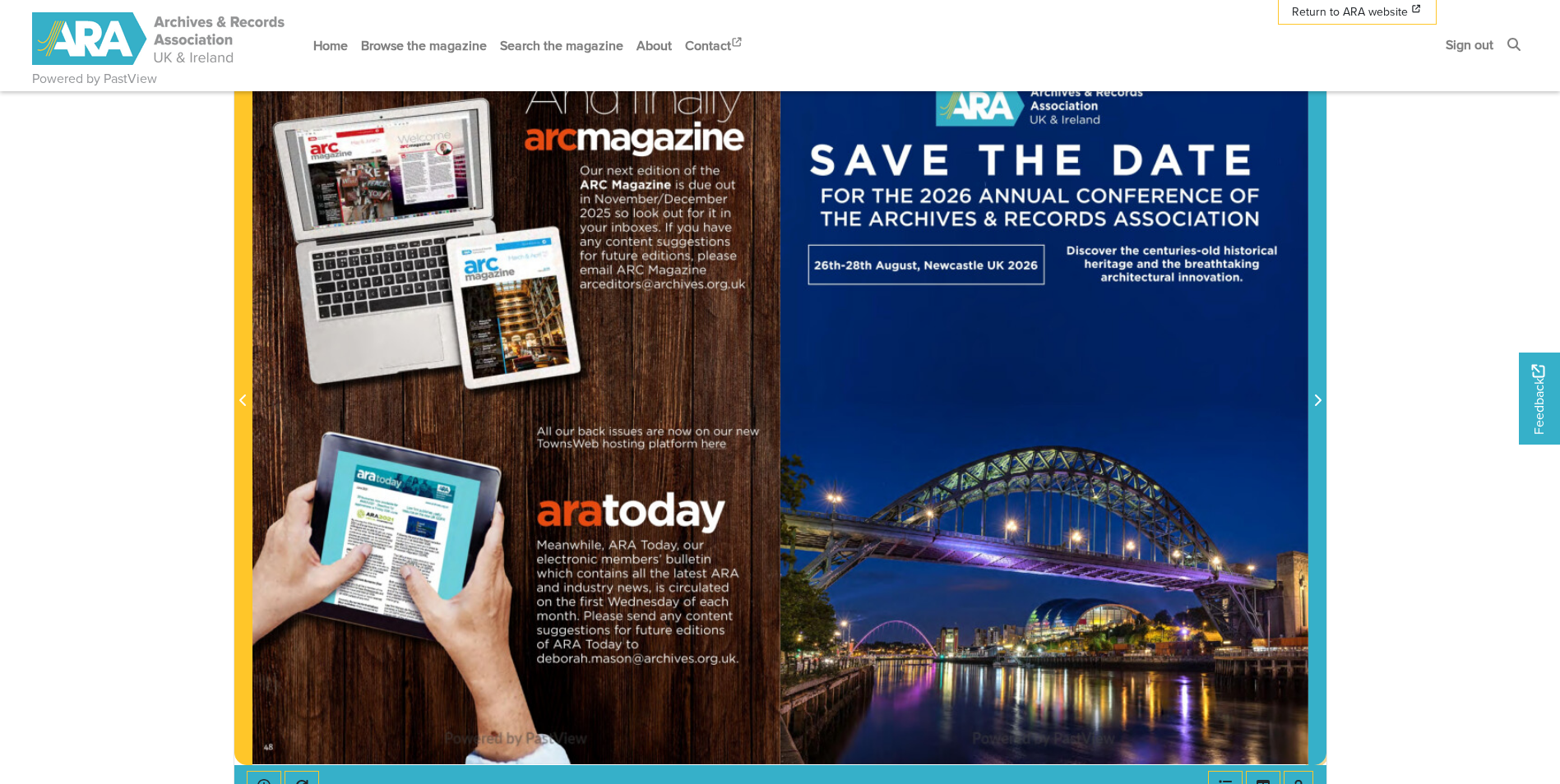
click at [1315, 435] on span "Next Page" at bounding box center [1317, 392] width 16 height 744
